Goal: Information Seeking & Learning: Learn about a topic

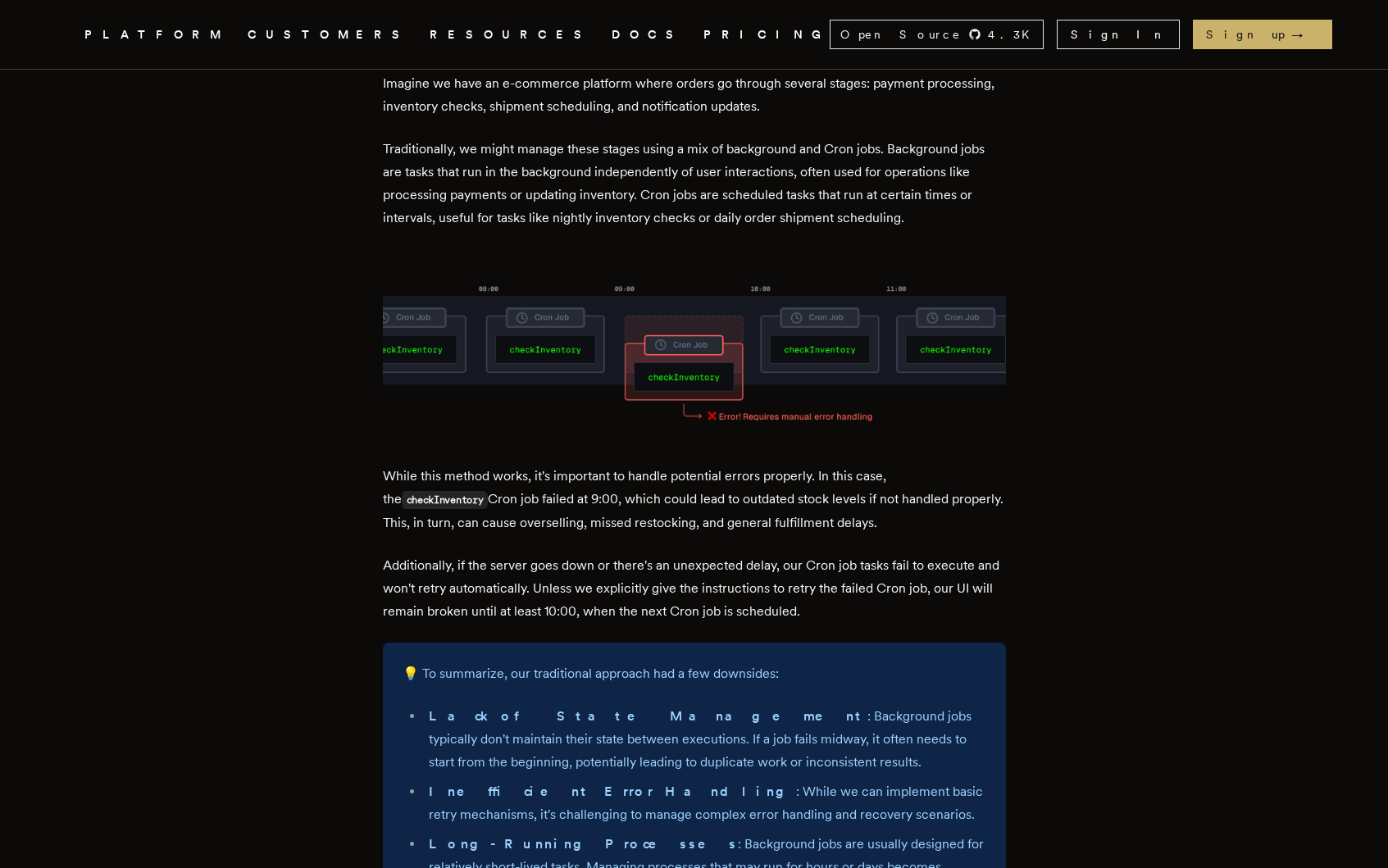
scroll to position [1039, 0]
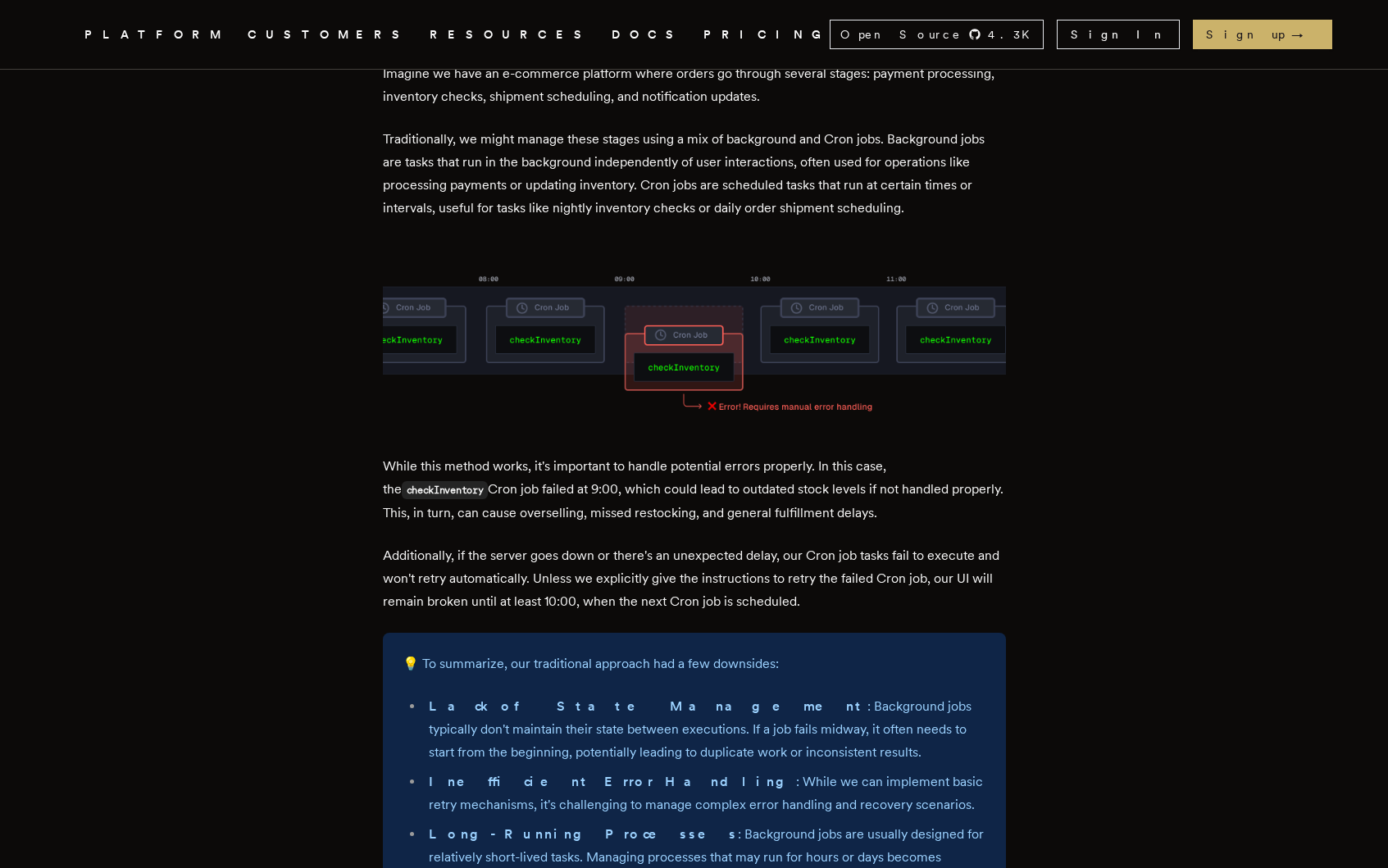
click at [648, 179] on p "Traditionally, we might manage these stages using a mix of background and Cron …" at bounding box center [694, 174] width 623 height 92
click at [568, 186] on p "Traditionally, we might manage these stages using a mix of background and Cron …" at bounding box center [694, 174] width 623 height 92
click at [725, 187] on p "Traditionally, we might manage these stages using a mix of background and Cron …" at bounding box center [694, 174] width 623 height 92
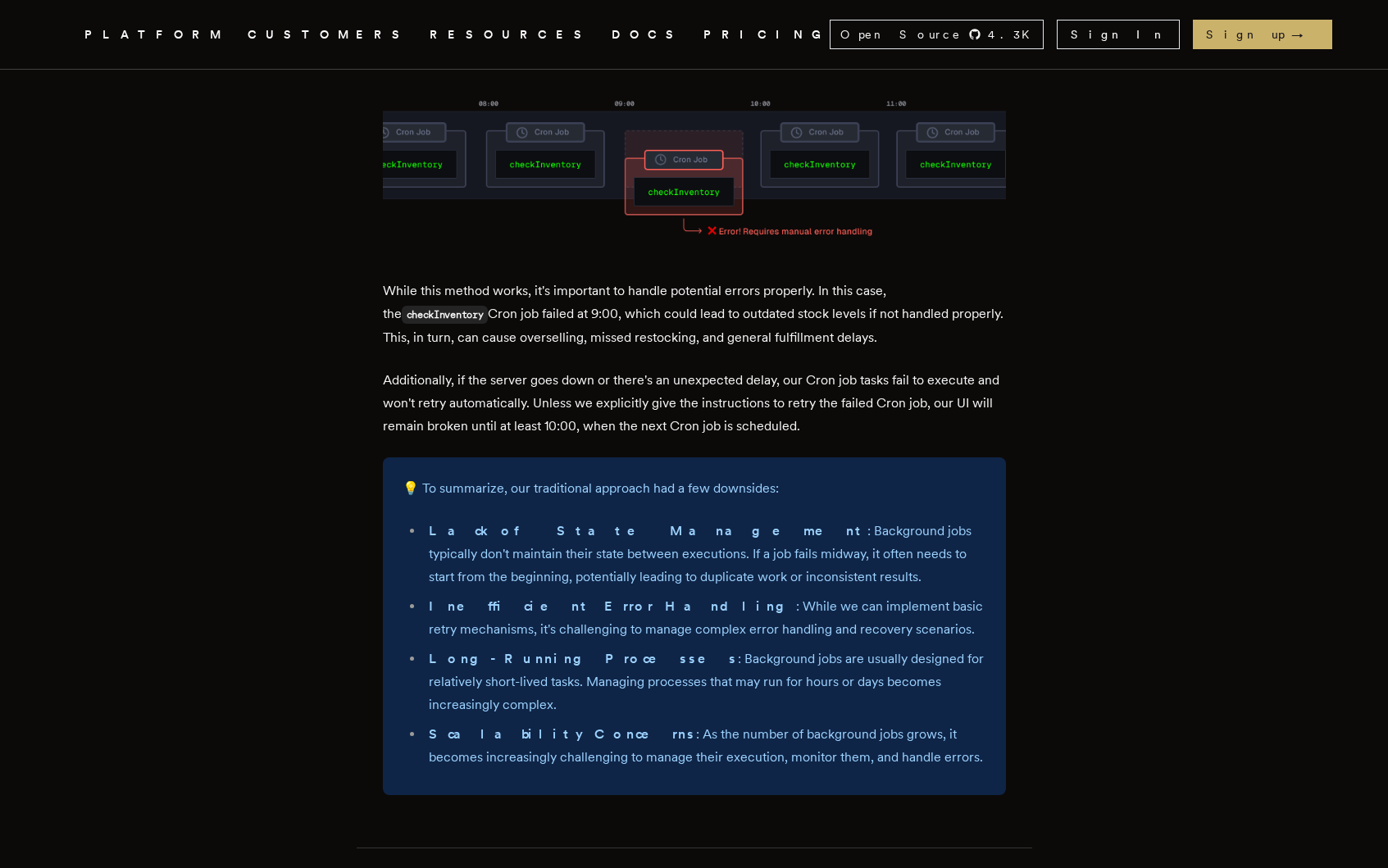
scroll to position [1216, 0]
drag, startPoint x: 415, startPoint y: 311, endPoint x: 469, endPoint y: 311, distance: 54.0
click at [443, 311] on p "While this method works, it's important to handle potential errors properly. In…" at bounding box center [694, 312] width 623 height 70
click at [472, 311] on p "While this method works, it's important to handle potential errors properly. In…" at bounding box center [694, 312] width 623 height 70
click at [436, 311] on p "While this method works, it's important to handle potential errors properly. In…" at bounding box center [694, 312] width 623 height 70
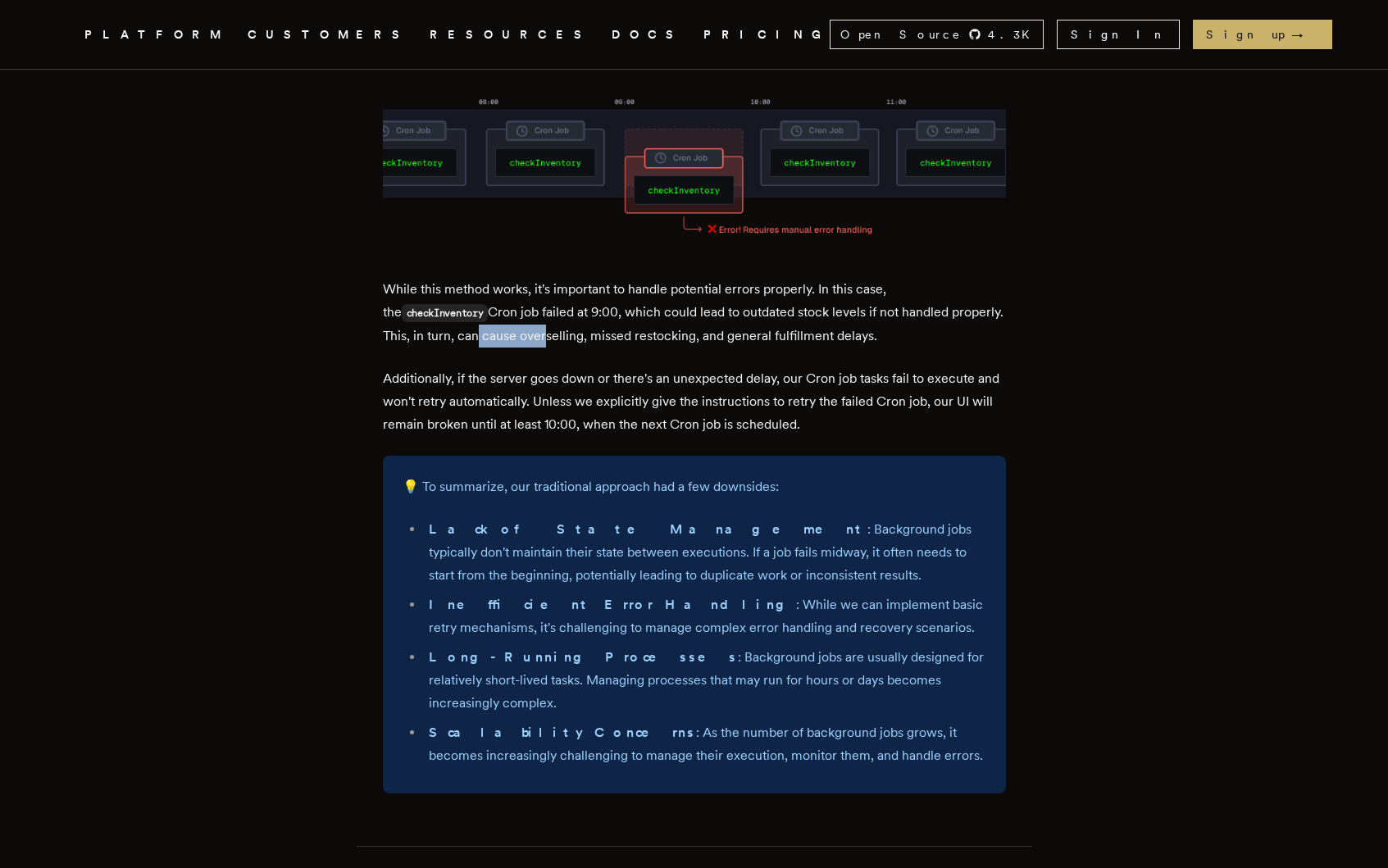
drag, startPoint x: 474, startPoint y: 308, endPoint x: 545, endPoint y: 308, distance: 71.0
click at [545, 308] on p "While this method works, it's important to handle potential errors properly. In…" at bounding box center [694, 312] width 623 height 70
